Goal: Find specific page/section: Find specific page/section

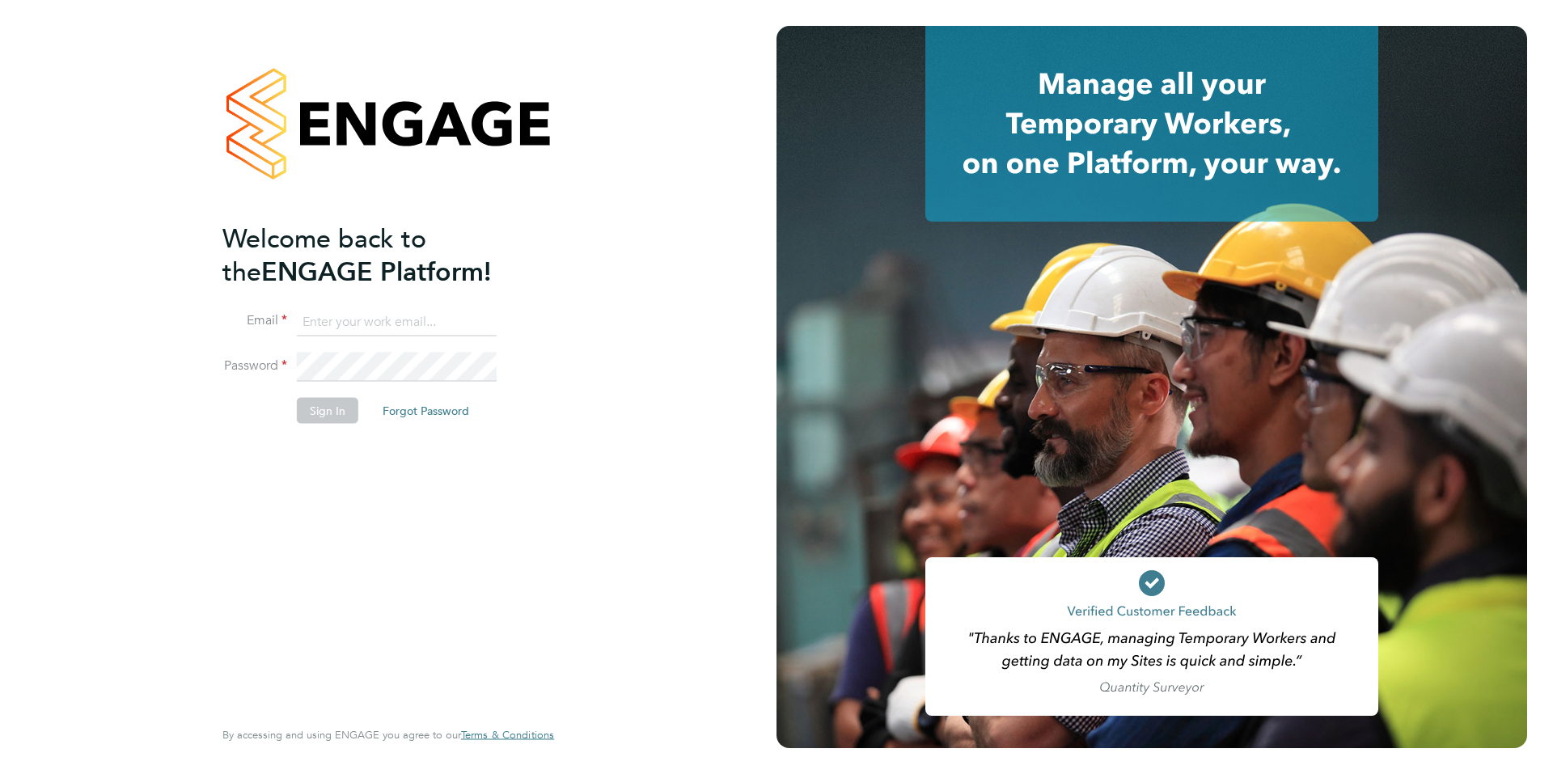
type input "hannah@xede.co.uk"
click at [328, 408] on button "Sign In" at bounding box center [327, 411] width 61 height 26
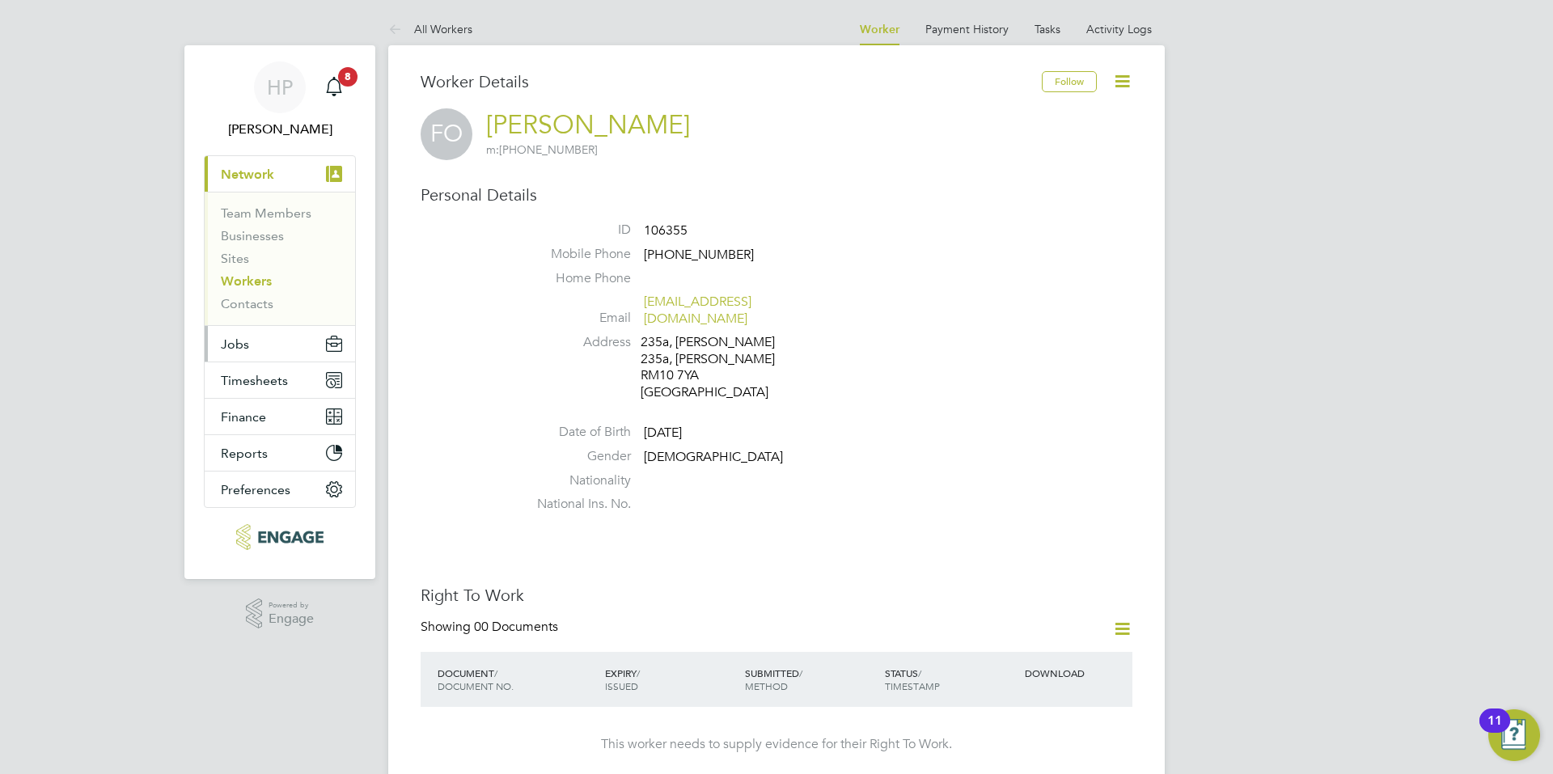
click at [281, 354] on button "Jobs" at bounding box center [280, 344] width 150 height 36
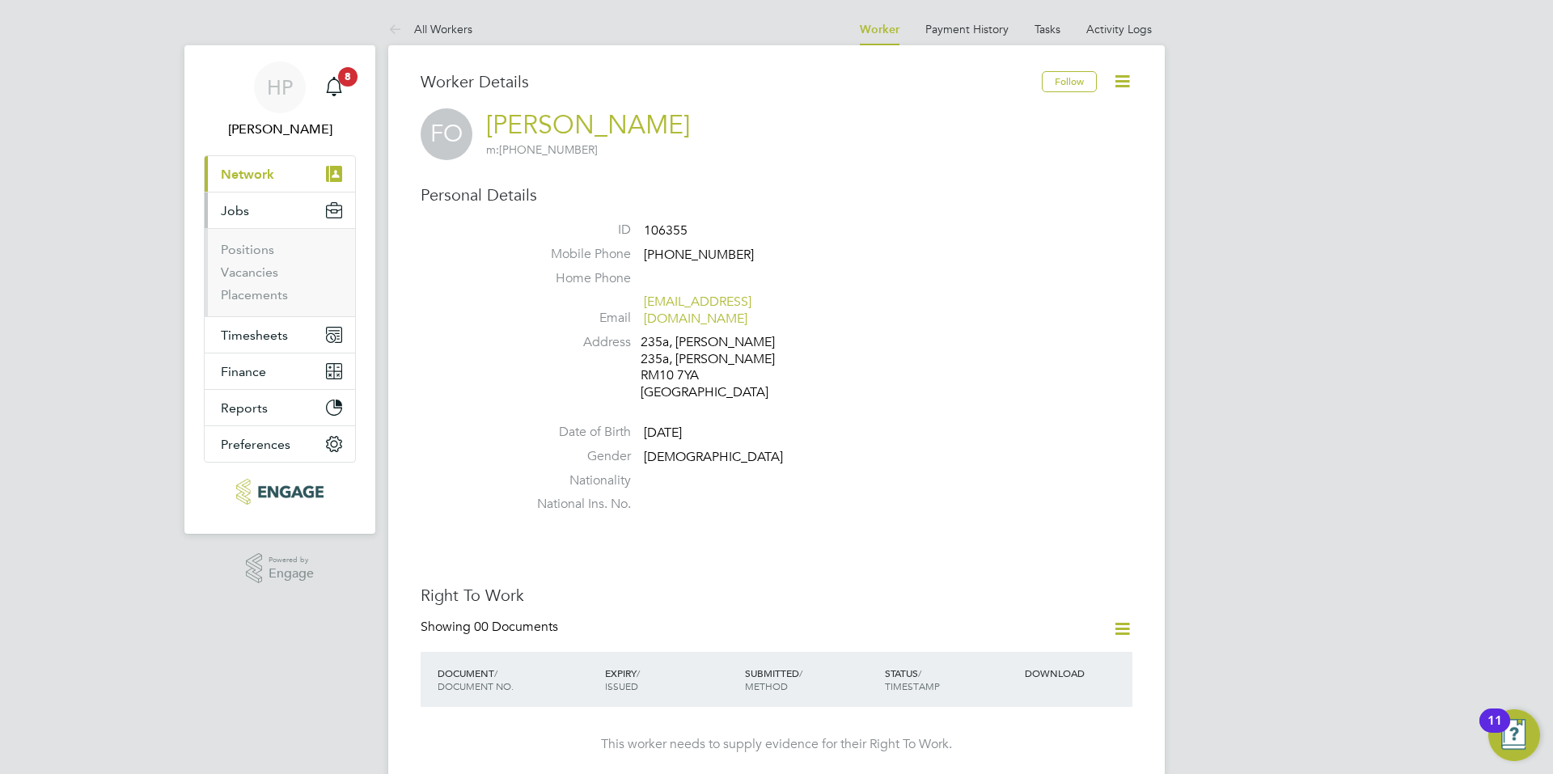
click at [262, 303] on ul "Positions Vacancies Placements" at bounding box center [280, 272] width 150 height 88
click at [264, 299] on link "Placements" at bounding box center [254, 294] width 67 height 15
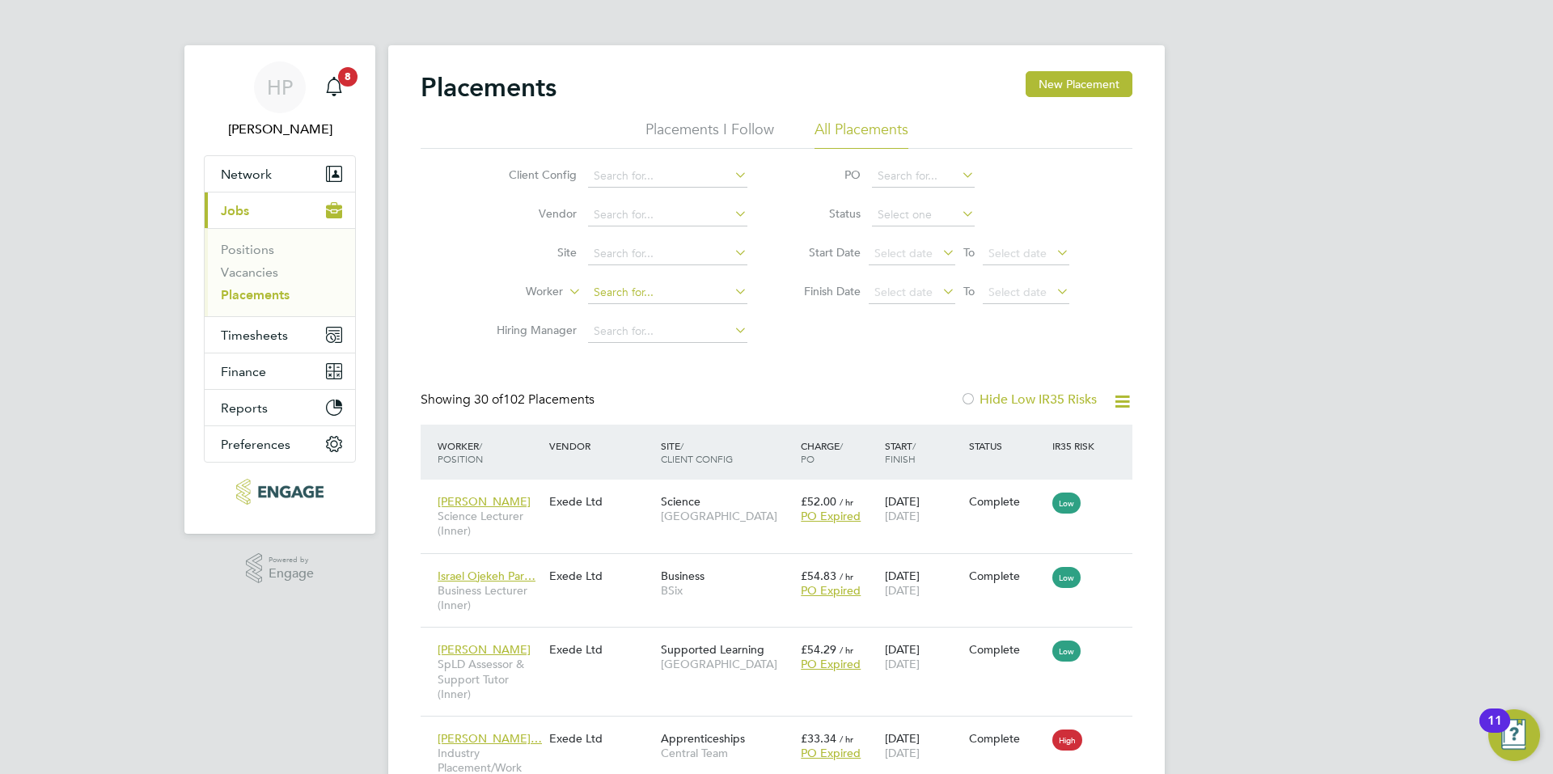
click at [622, 299] on input at bounding box center [667, 293] width 159 height 23
click at [660, 308] on li "Lawrence Jackson" at bounding box center [687, 315] width 200 height 22
type input "[PERSON_NAME]"
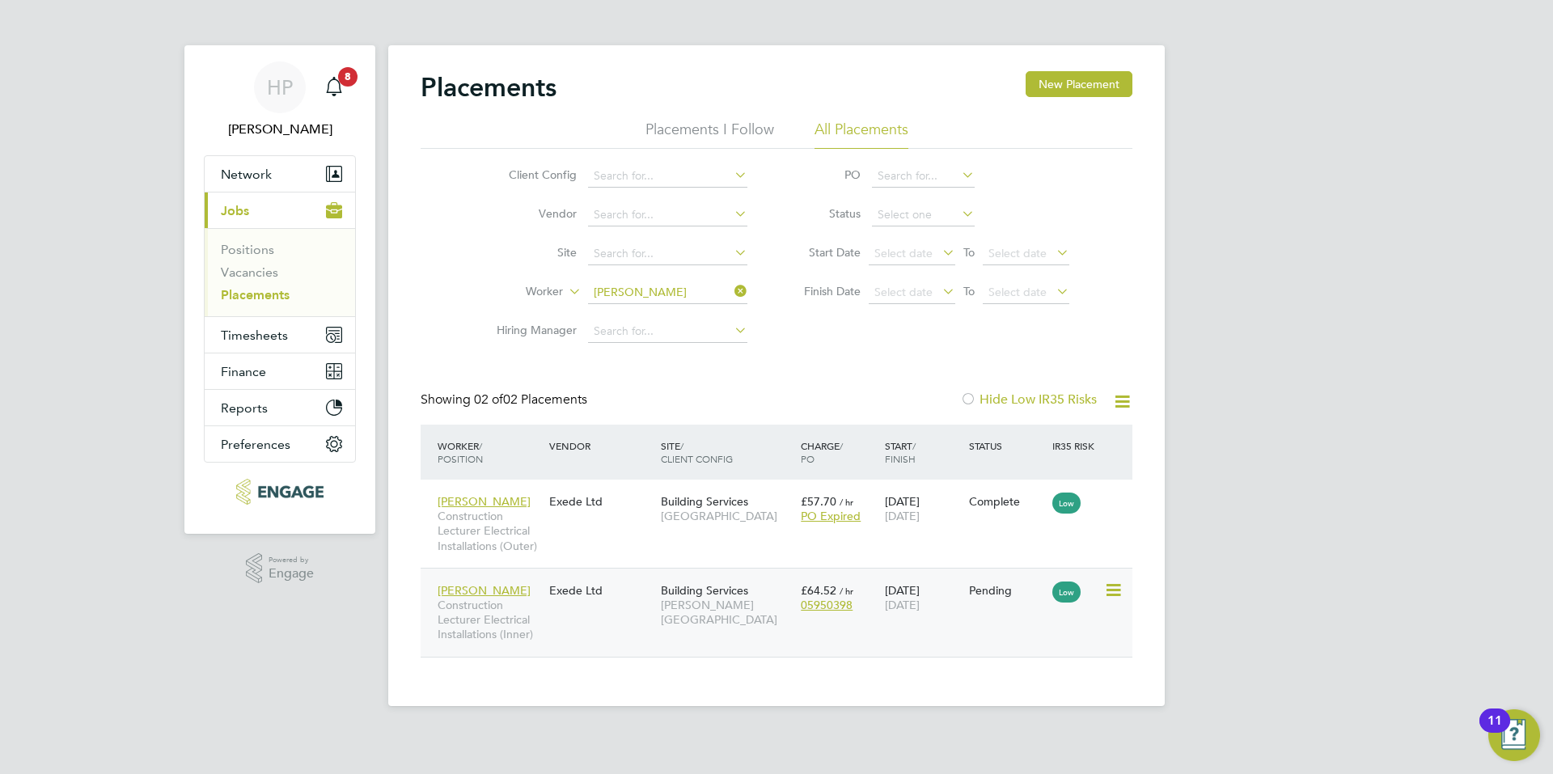
click at [592, 626] on div "Lawrence Jackson Construction Lecturer Electrical Installations (Inner) Exede L…" at bounding box center [777, 612] width 712 height 89
click at [591, 593] on div "Exede Ltd" at bounding box center [601, 590] width 112 height 31
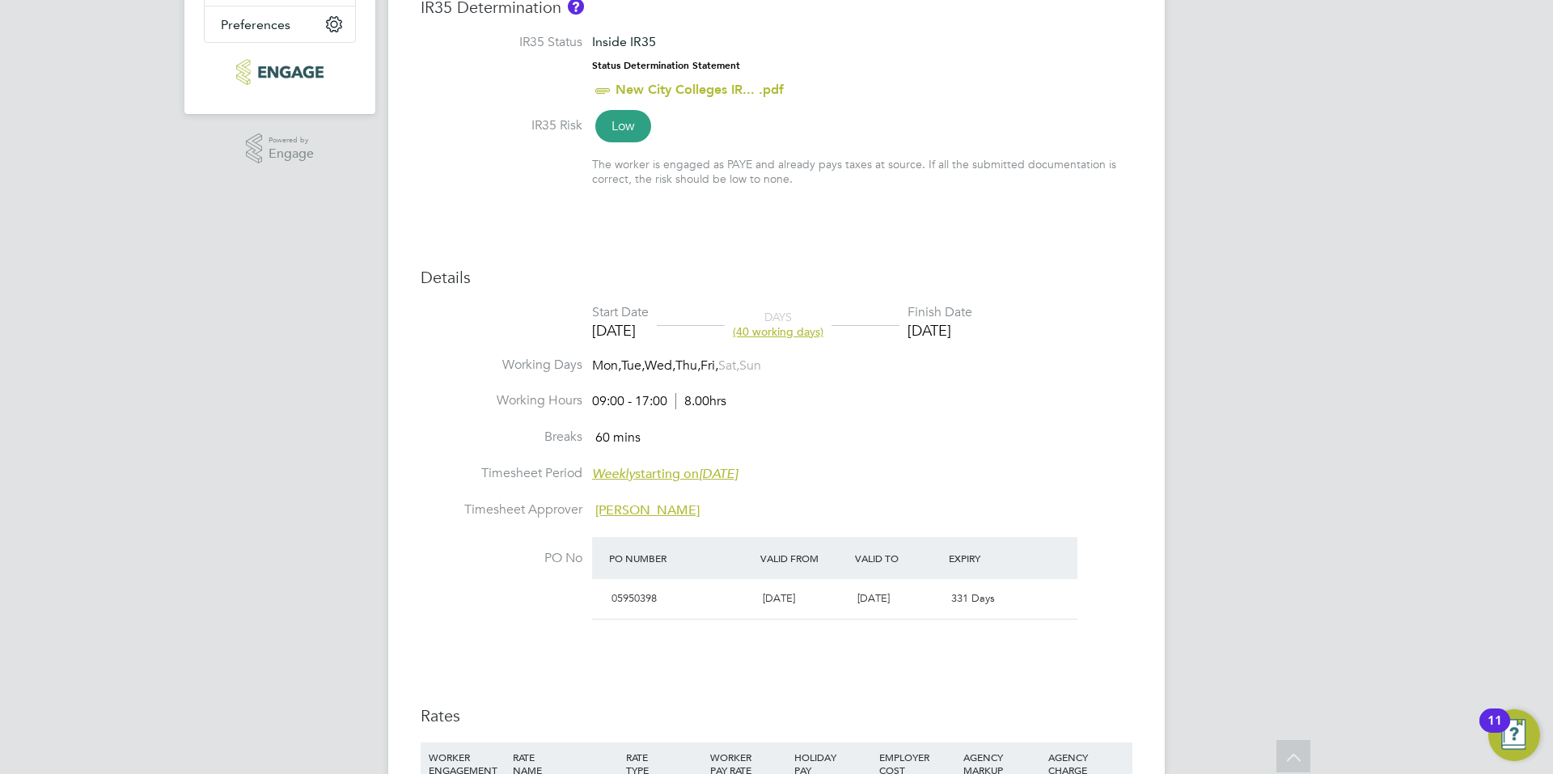
scroll to position [392, 0]
